Goal: Navigation & Orientation: Find specific page/section

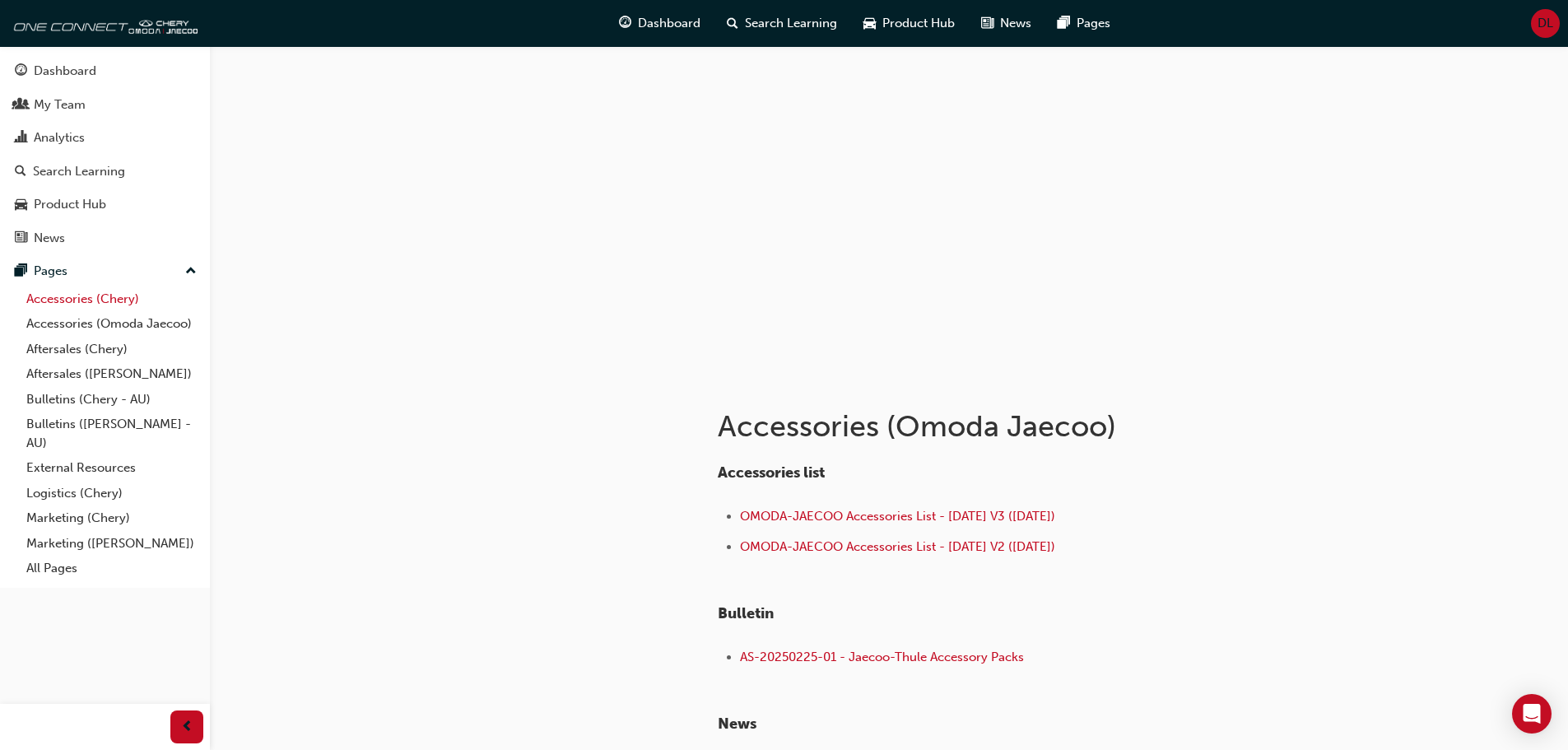
click at [60, 299] on link "Accessories (Chery)" at bounding box center [112, 299] width 184 height 26
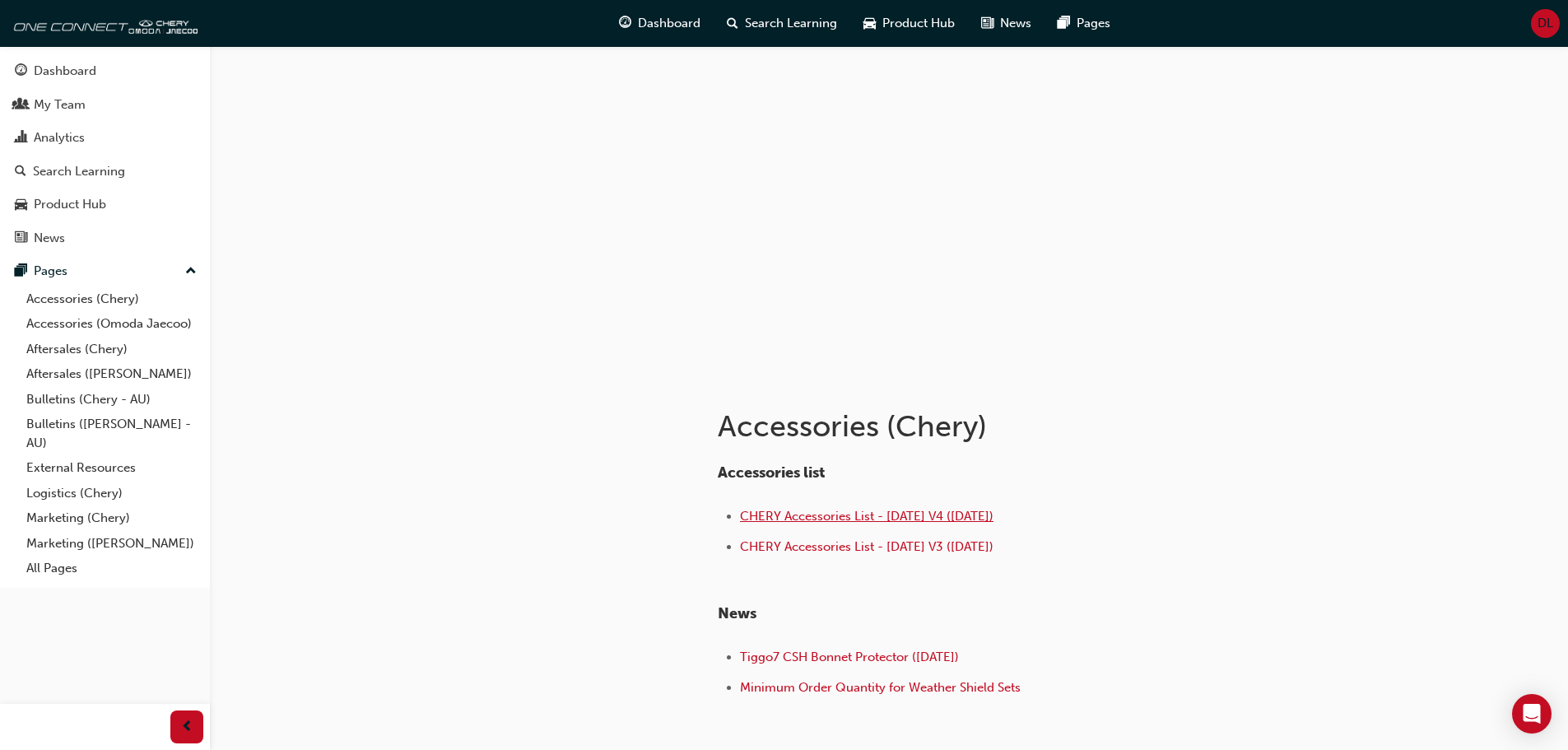
click at [792, 519] on span "CHERY Accessories List - [DATE] V4 ([DATE])" at bounding box center [866, 516] width 253 height 15
click at [656, 27] on span "Dashboard" at bounding box center [669, 23] width 62 height 19
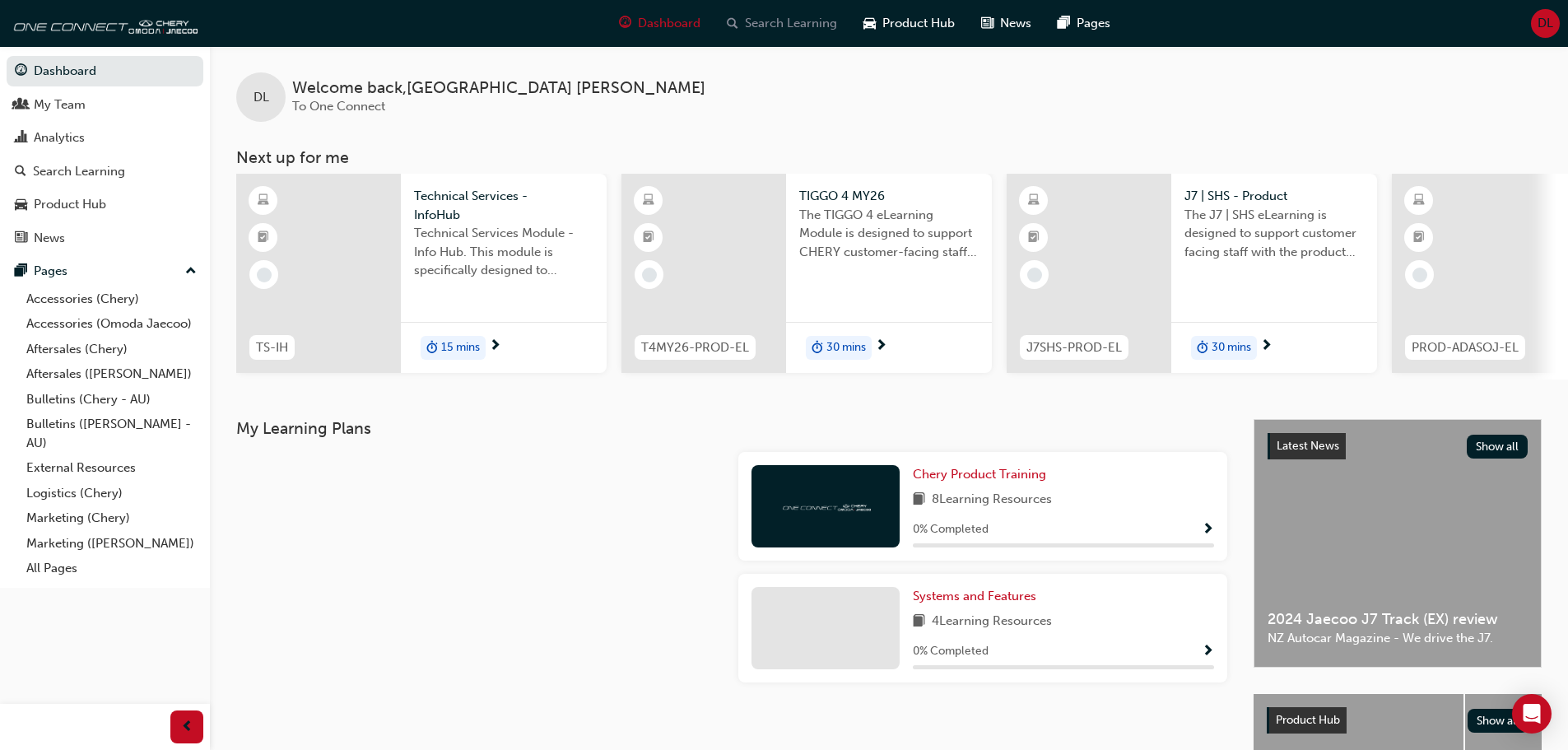
click at [780, 27] on span "Search Learning" at bounding box center [791, 23] width 92 height 19
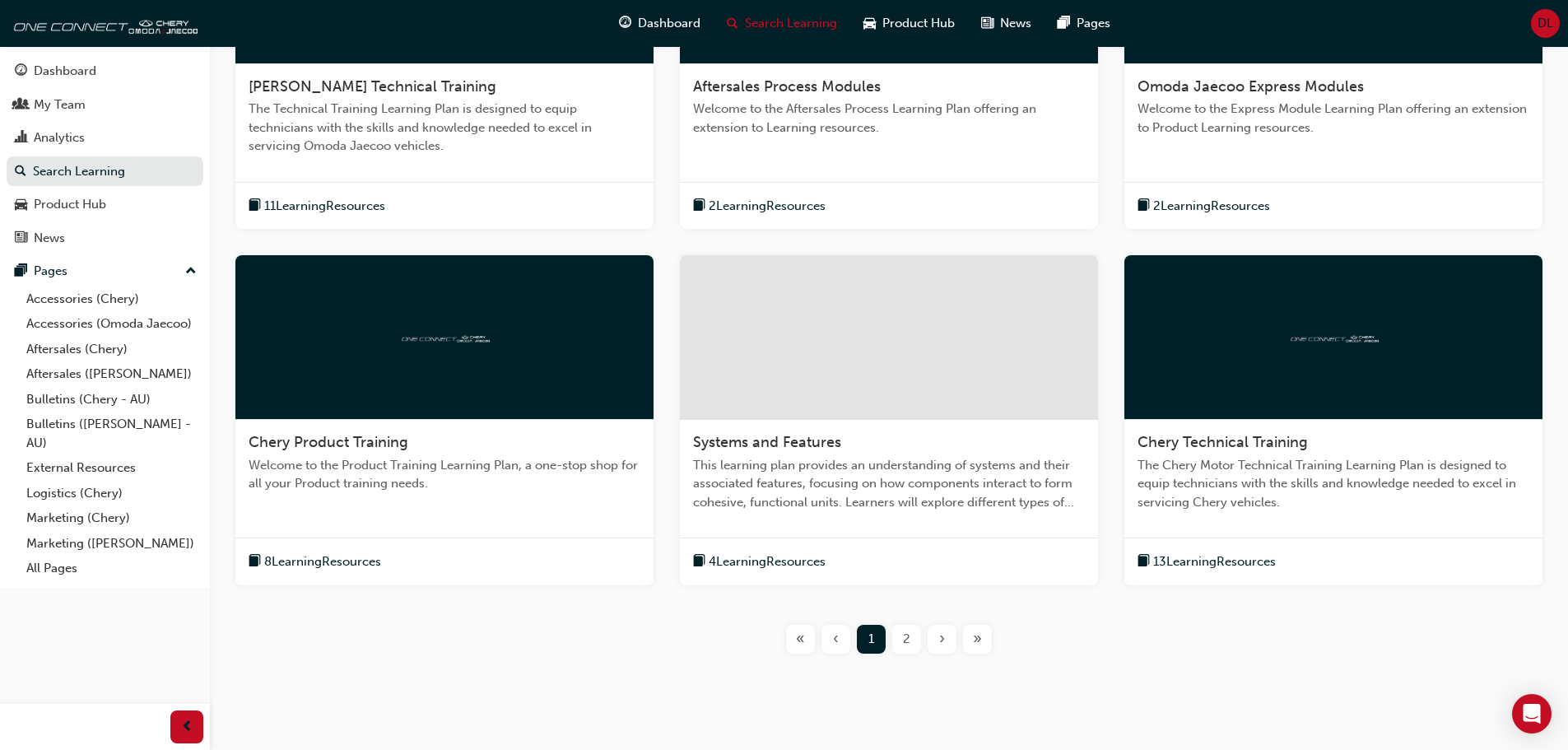
scroll to position [494, 0]
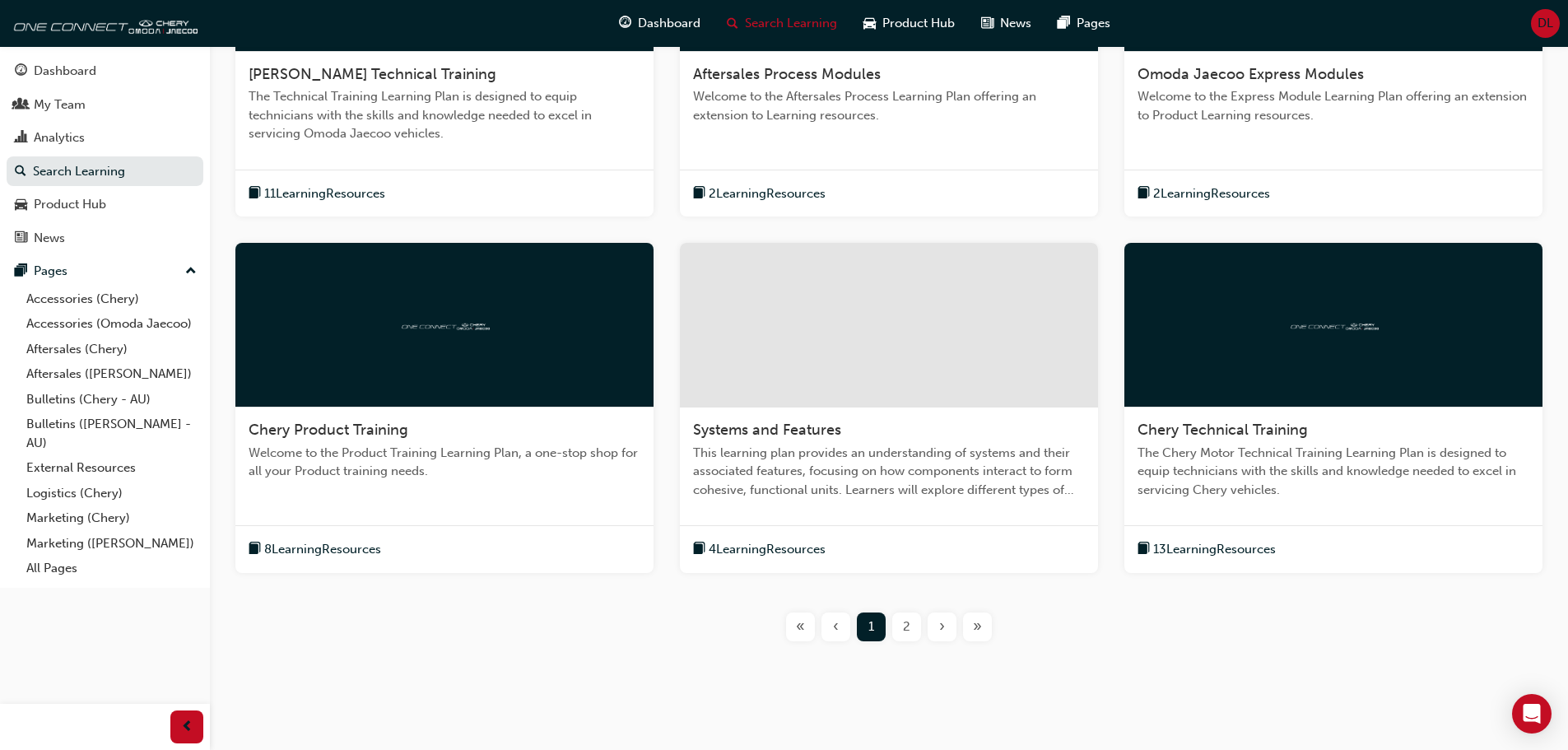
click at [908, 631] on span "2" at bounding box center [906, 627] width 7 height 19
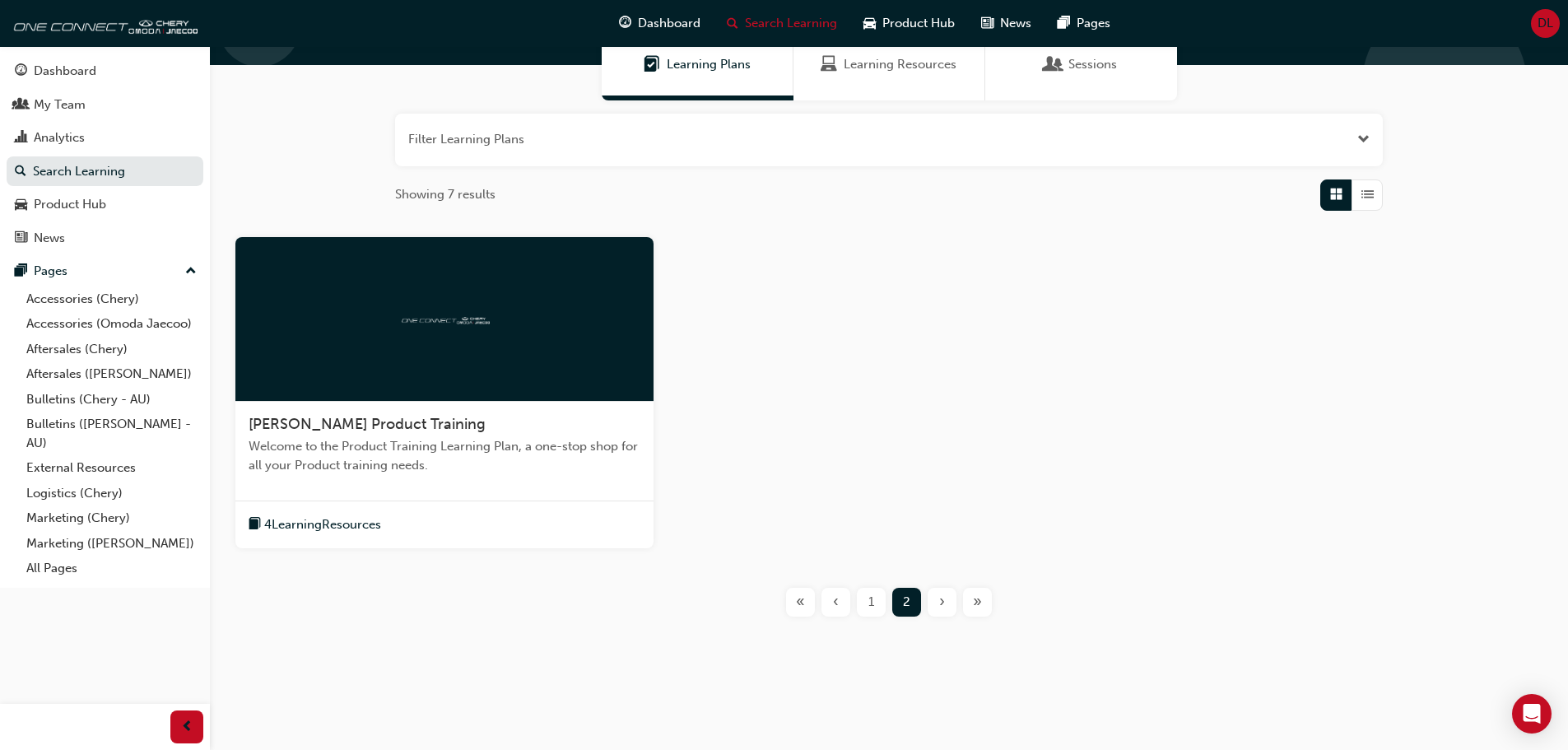
scroll to position [145, 0]
click at [673, 23] on span "Dashboard" at bounding box center [669, 23] width 62 height 19
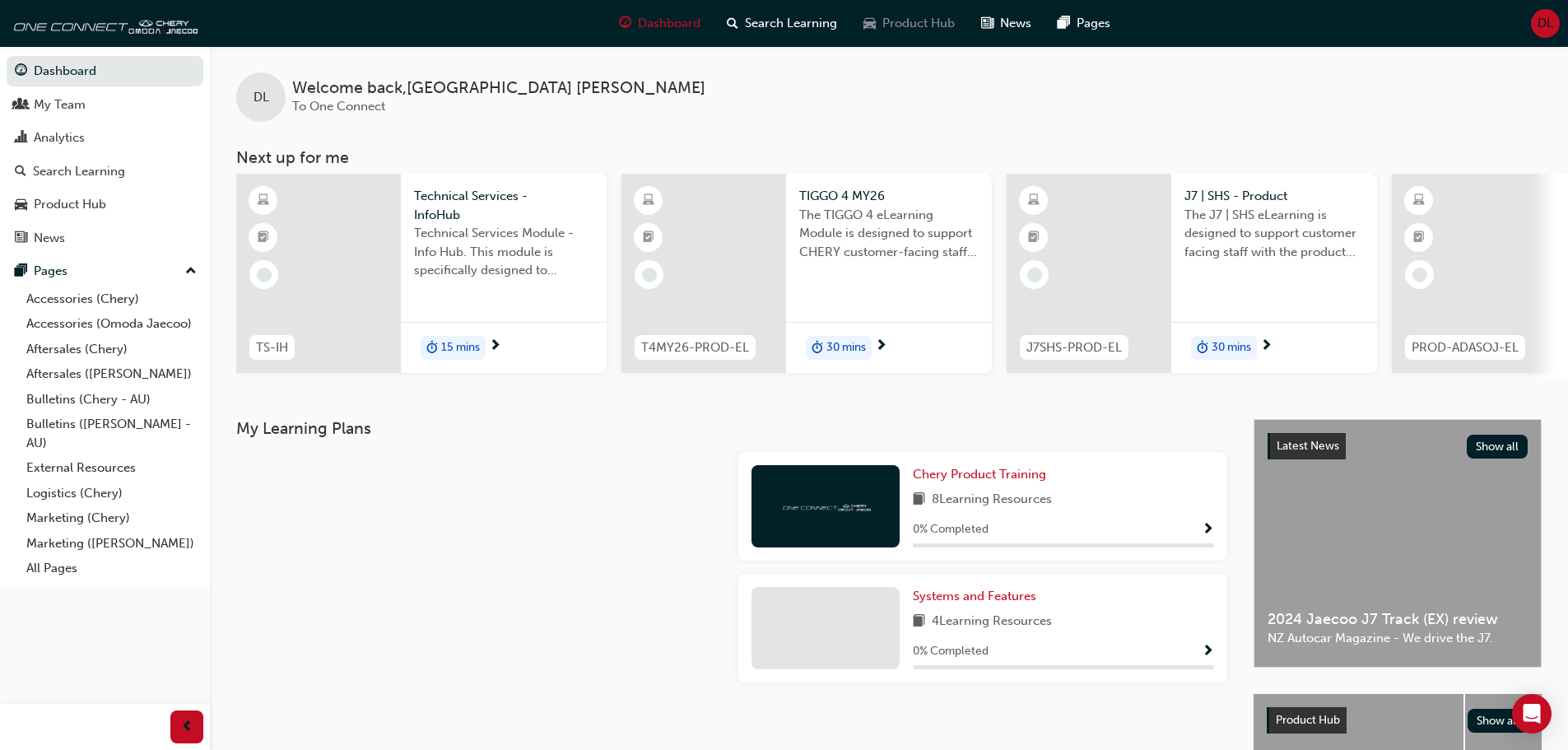
click at [902, 25] on span "Product Hub" at bounding box center [918, 23] width 72 height 19
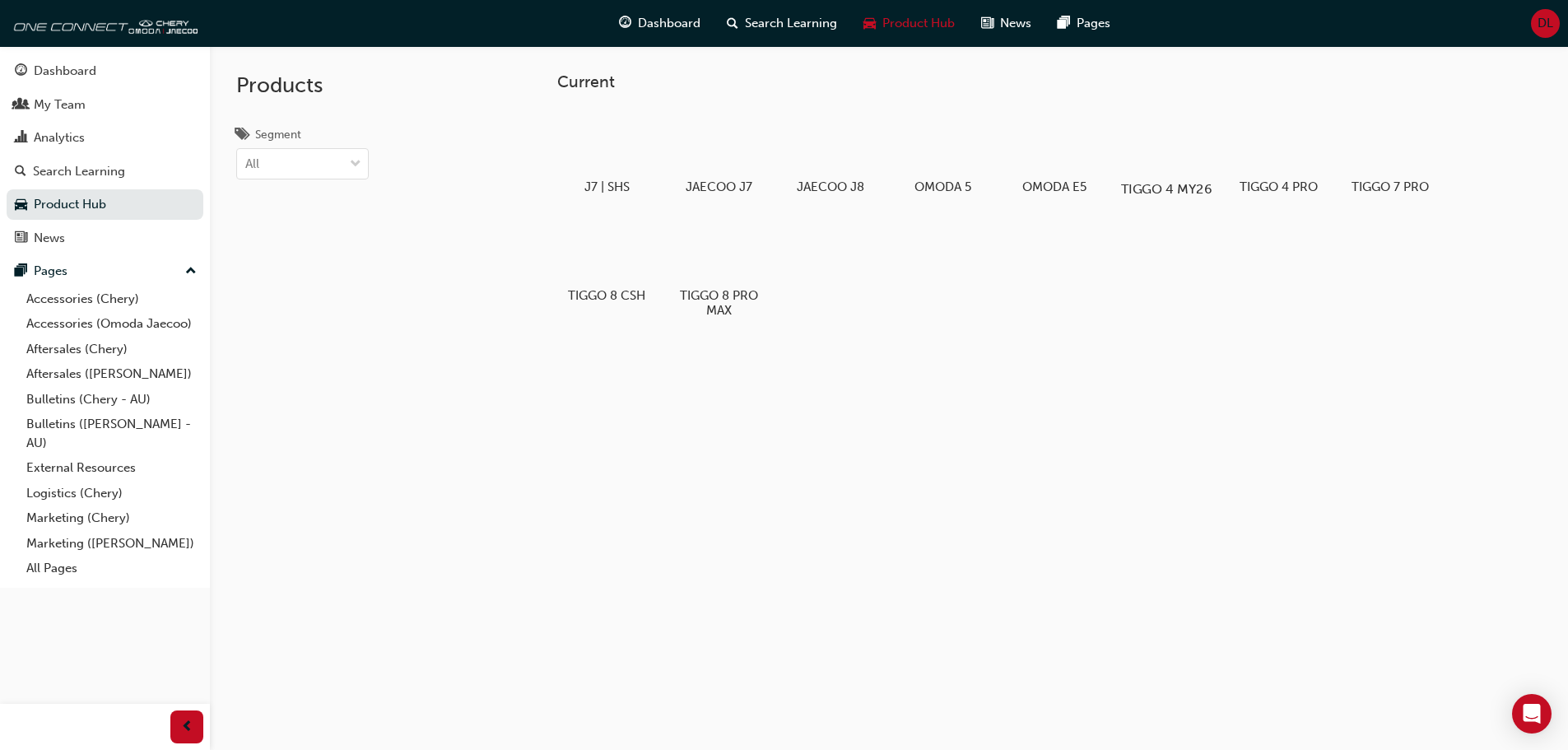
click at [1176, 145] on div at bounding box center [1166, 142] width 91 height 66
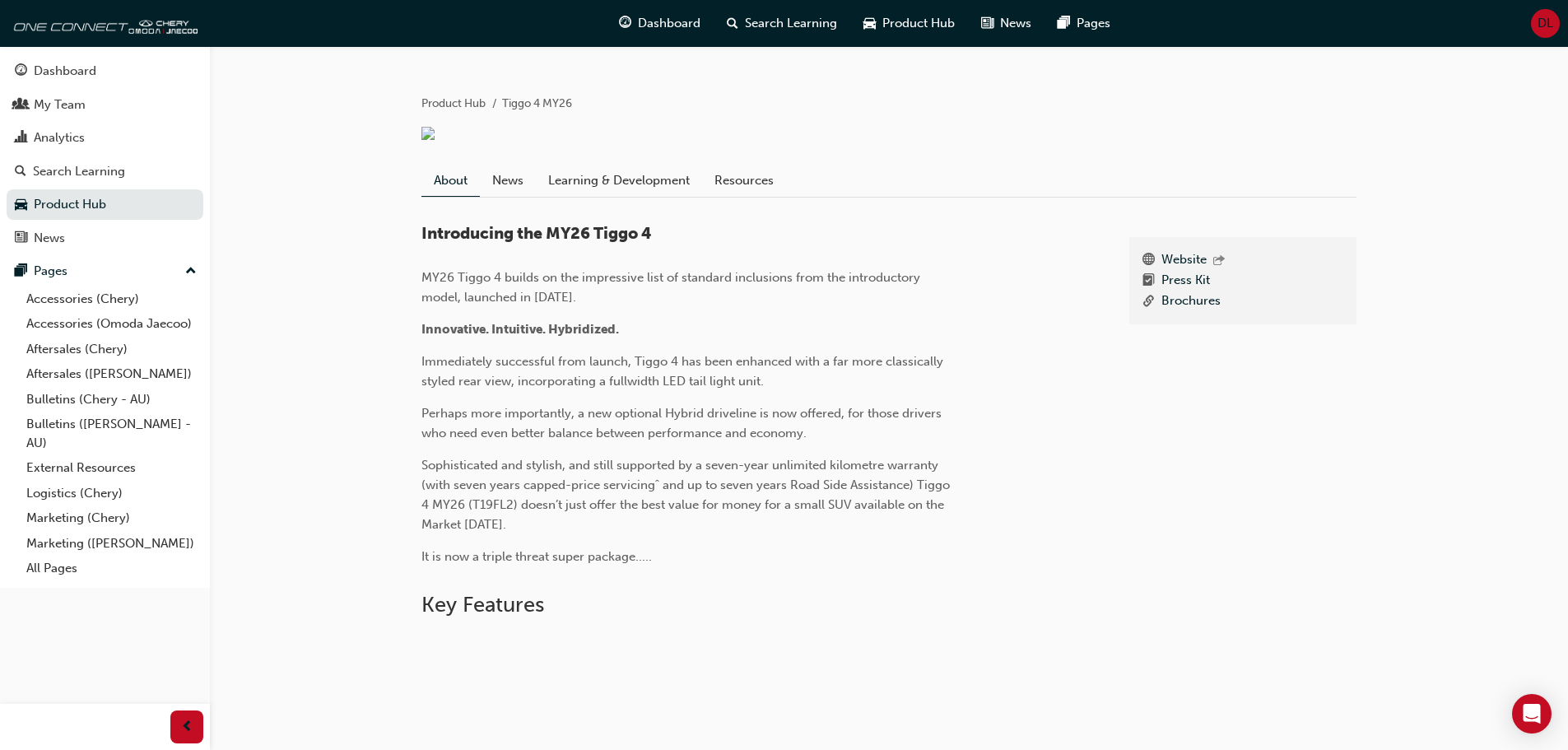
scroll to position [107, 0]
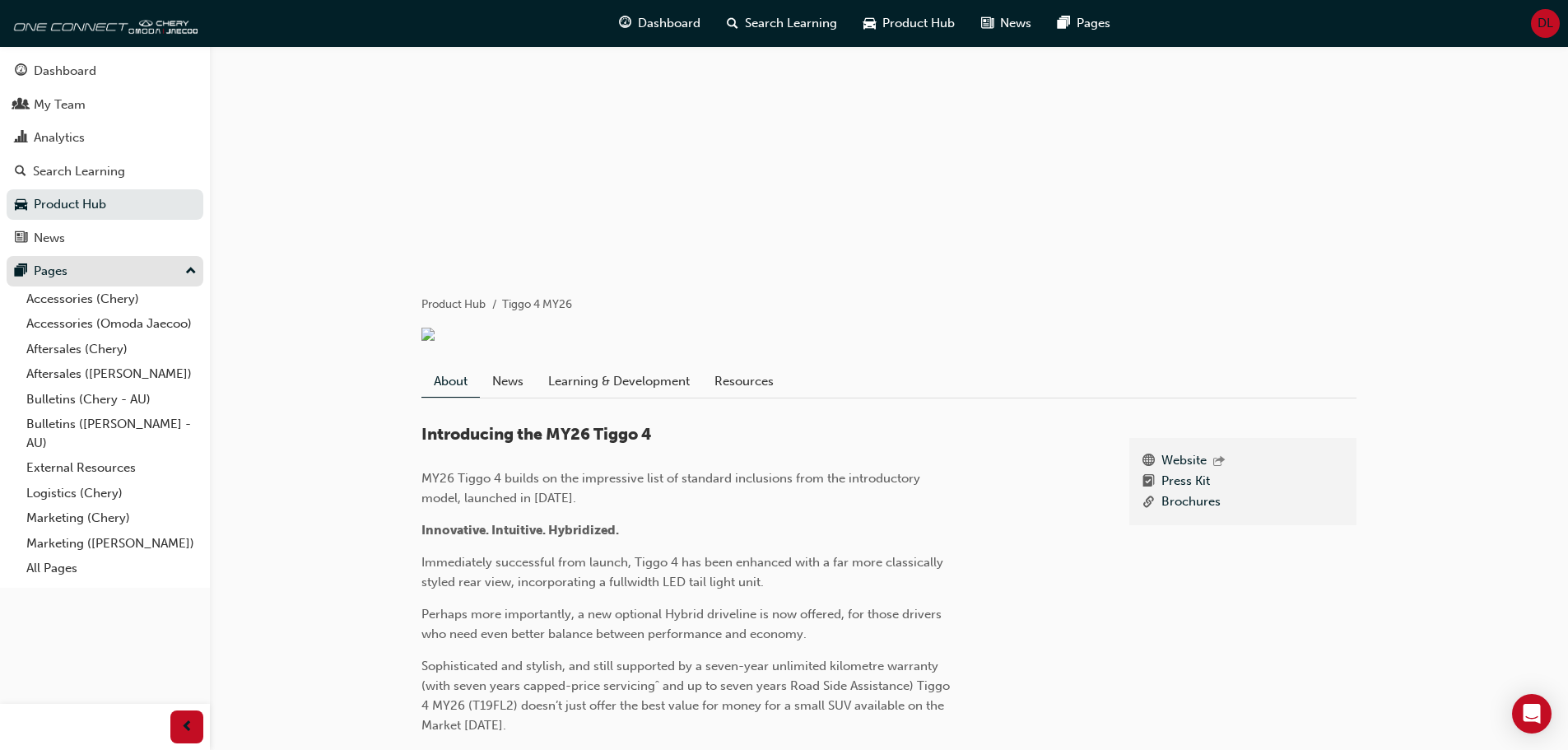
click at [52, 268] on div "Pages" at bounding box center [50, 271] width 34 height 19
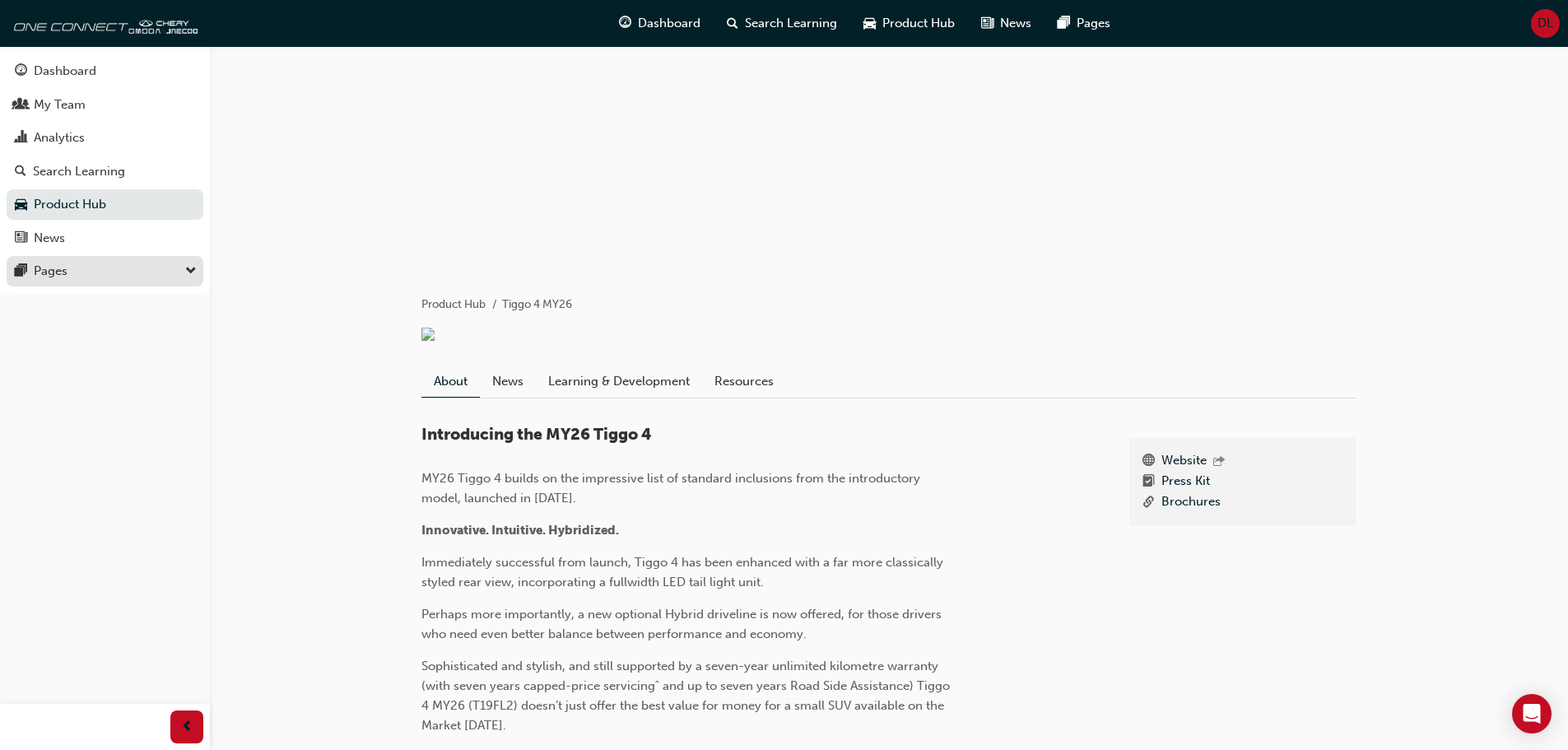
click at [52, 268] on div "Pages" at bounding box center [50, 271] width 34 height 19
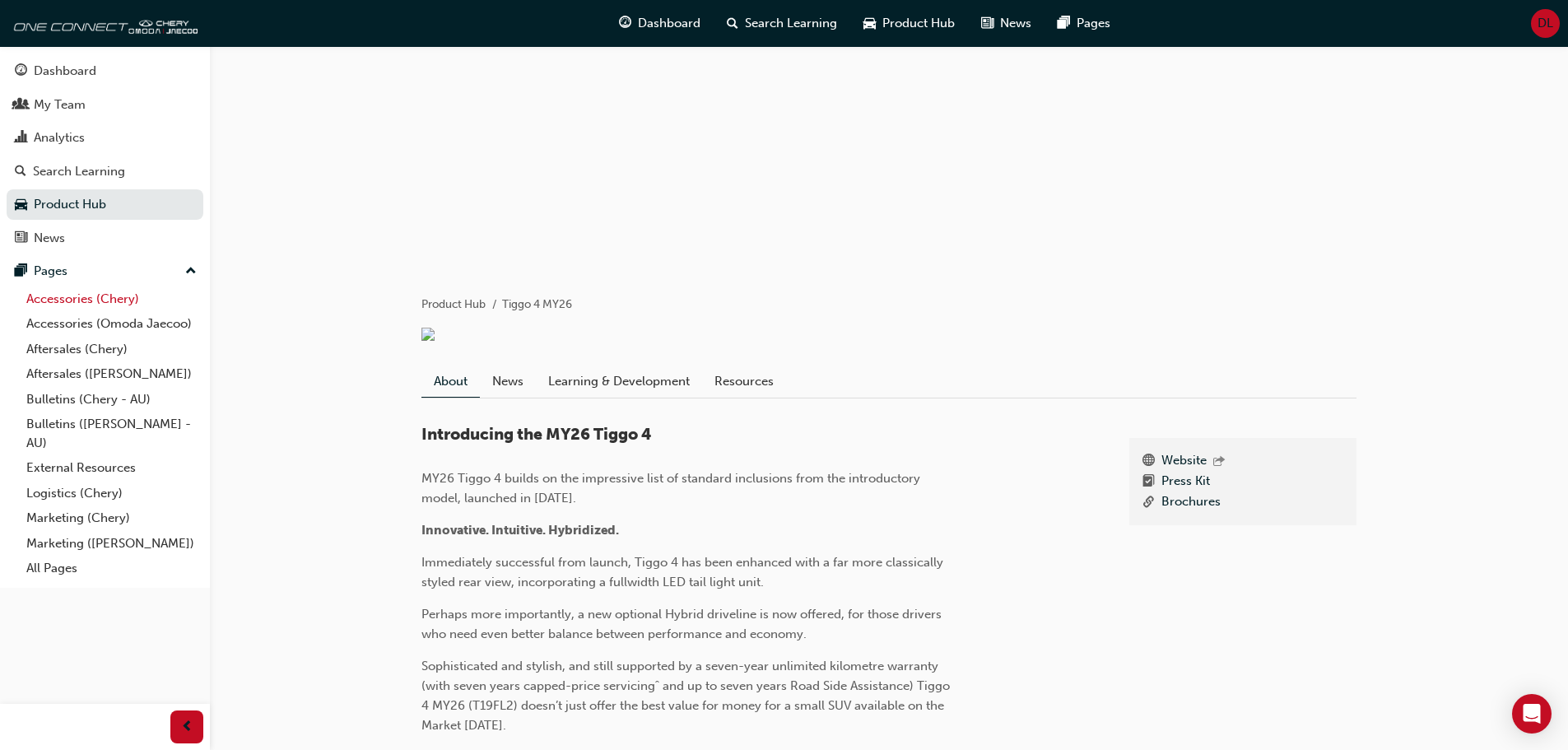
click at [58, 298] on link "Accessories (Chery)" at bounding box center [112, 299] width 184 height 26
